Goal: Transaction & Acquisition: Subscribe to service/newsletter

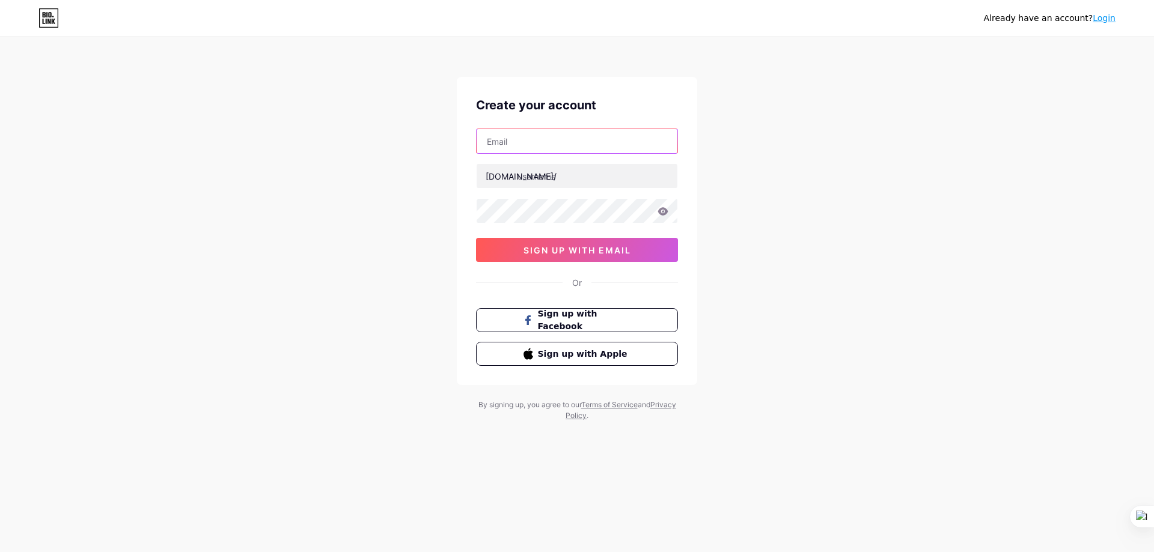
click at [581, 136] on input "text" at bounding box center [577, 141] width 201 height 24
click at [558, 139] on input "text" at bounding box center [577, 141] width 201 height 24
paste input "[EMAIL_ADDRESS][DOMAIN_NAME]"
type input "[EMAIL_ADDRESS][DOMAIN_NAME]"
click at [546, 177] on input "text" at bounding box center [577, 176] width 201 height 24
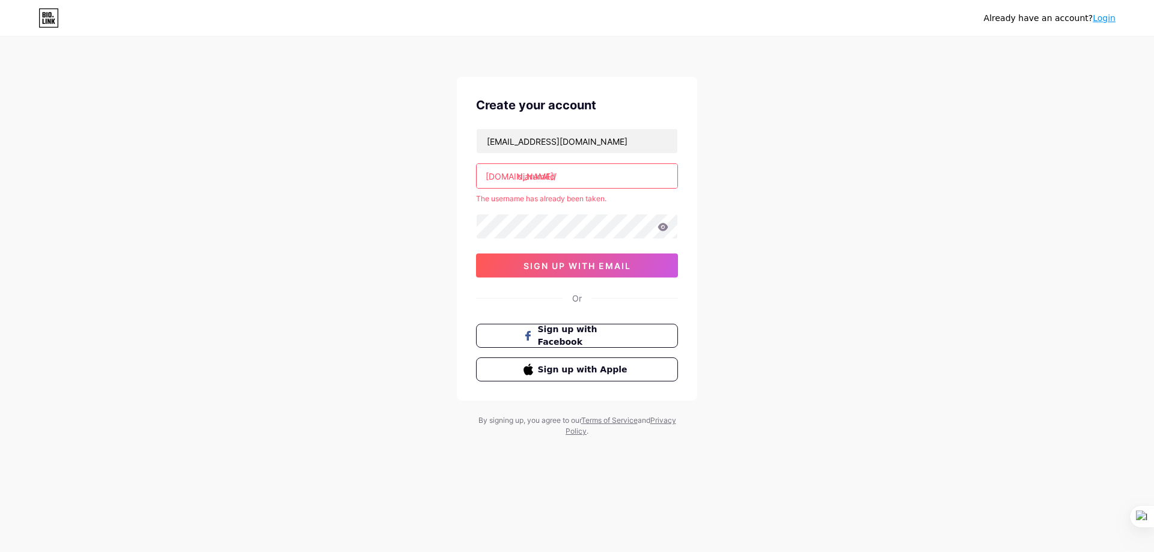
click at [577, 173] on input "djarum4d" at bounding box center [577, 176] width 201 height 24
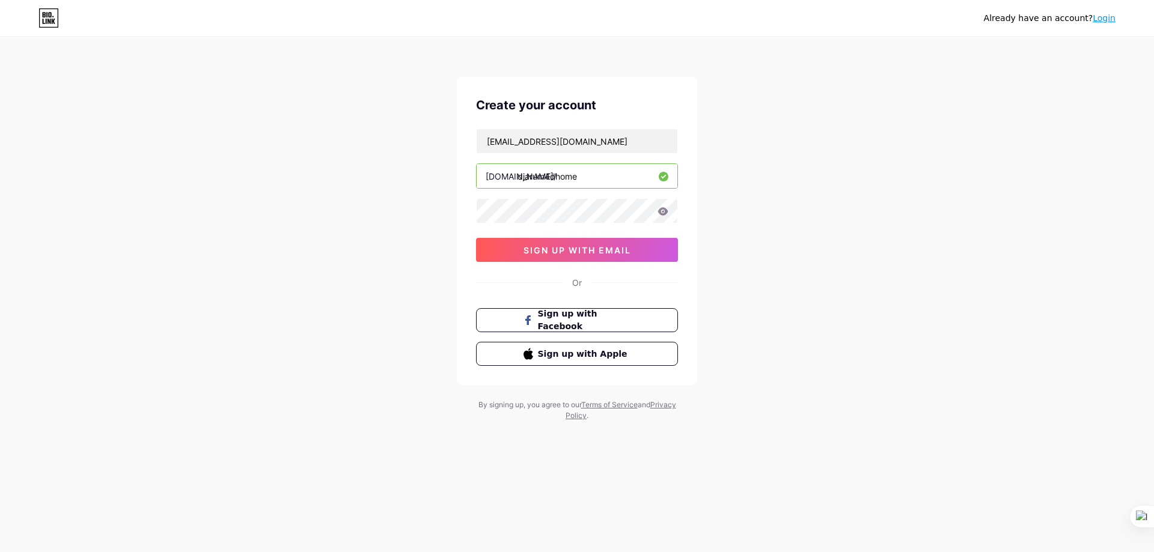
type input "djarum4dhome"
click at [661, 212] on icon at bounding box center [663, 211] width 11 height 8
click at [664, 210] on icon at bounding box center [663, 211] width 11 height 8
click at [638, 248] on button "sign up with email" at bounding box center [577, 250] width 202 height 24
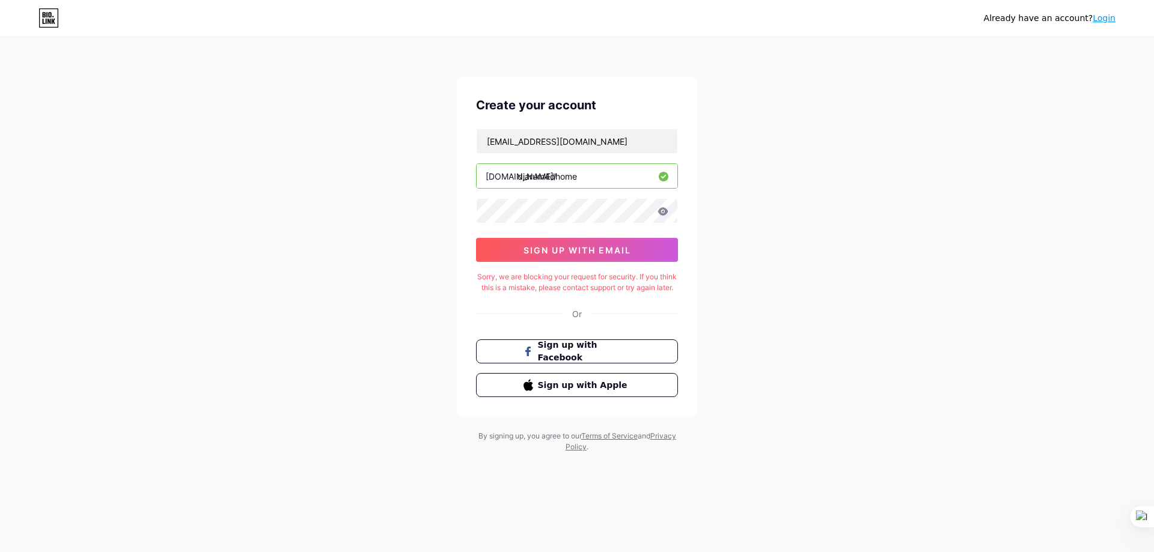
click at [1127, 78] on div "Already have an account? Login Create your account [EMAIL_ADDRESS][DOMAIN_NAME]…" at bounding box center [577, 245] width 1154 height 491
click at [594, 150] on input "[EMAIL_ADDRESS][DOMAIN_NAME]" at bounding box center [577, 141] width 201 height 24
drag, startPoint x: 815, startPoint y: 123, endPoint x: 808, endPoint y: 121, distance: 7.4
click at [815, 123] on div "Already have an account? Login Create your account [EMAIL_ADDRESS][DOMAIN_NAME]…" at bounding box center [577, 245] width 1154 height 491
